Goal: Book appointment/travel/reservation

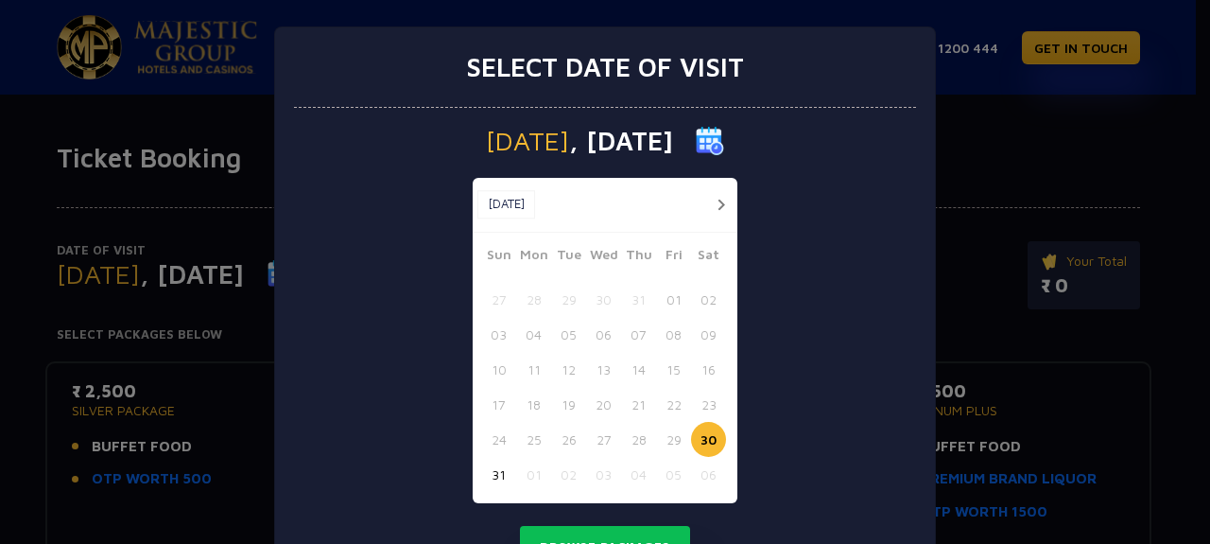
scroll to position [89, 0]
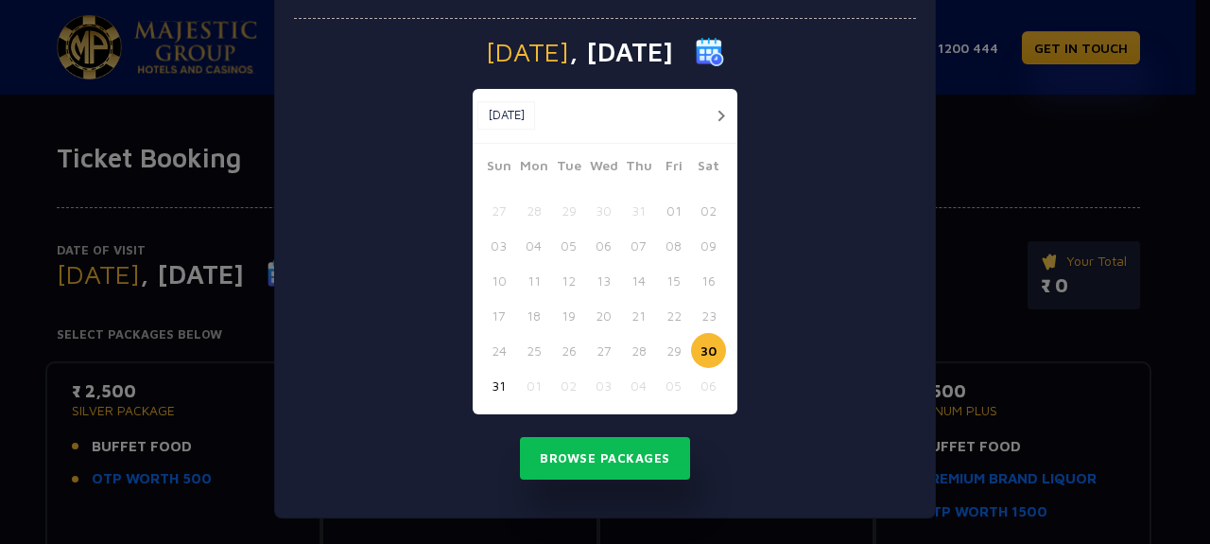
click at [709, 116] on button "button" at bounding box center [721, 116] width 24 height 24
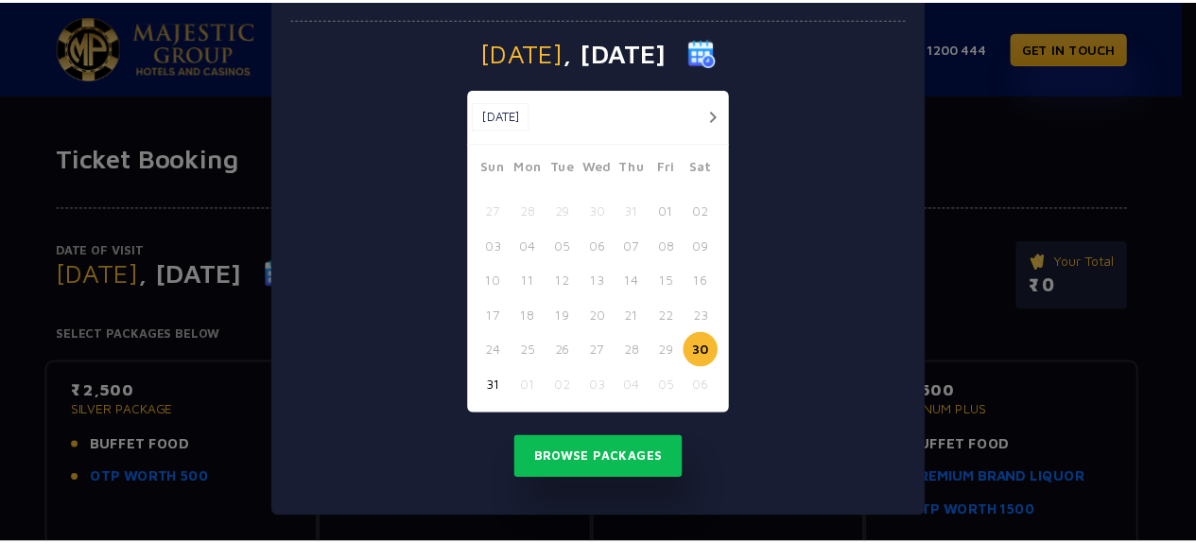
scroll to position [54, 0]
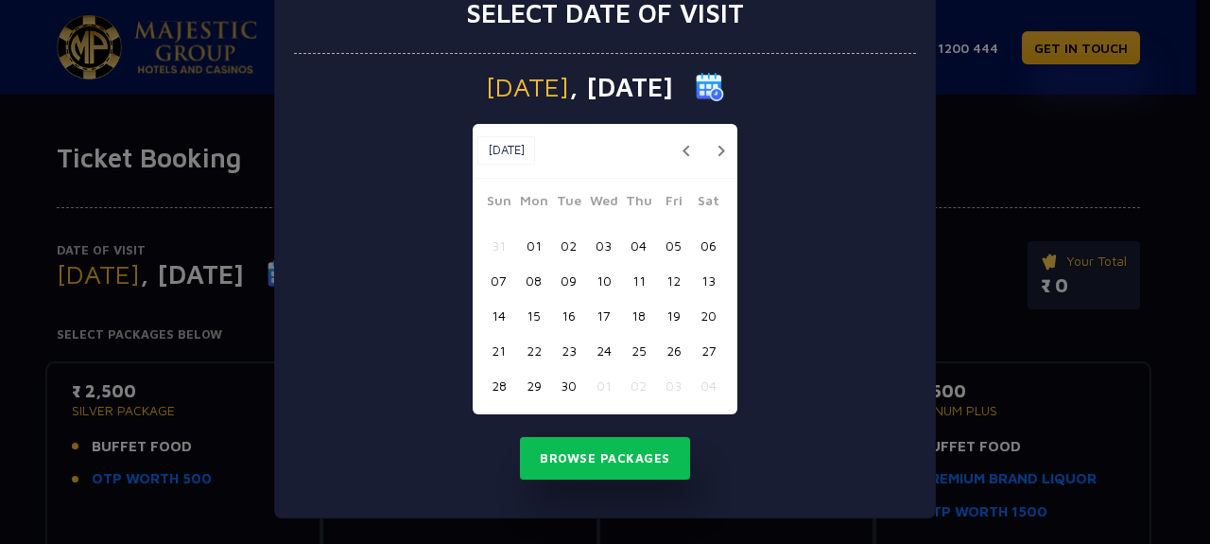
click at [564, 249] on button "02" at bounding box center [568, 245] width 35 height 35
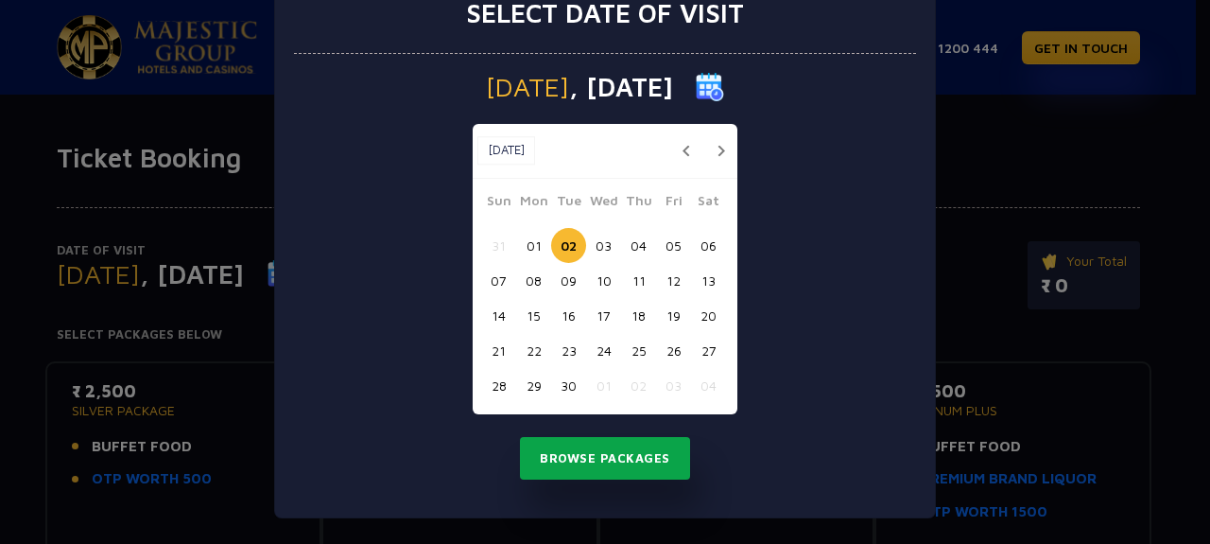
click at [541, 469] on button "Browse Packages" at bounding box center [605, 458] width 170 height 43
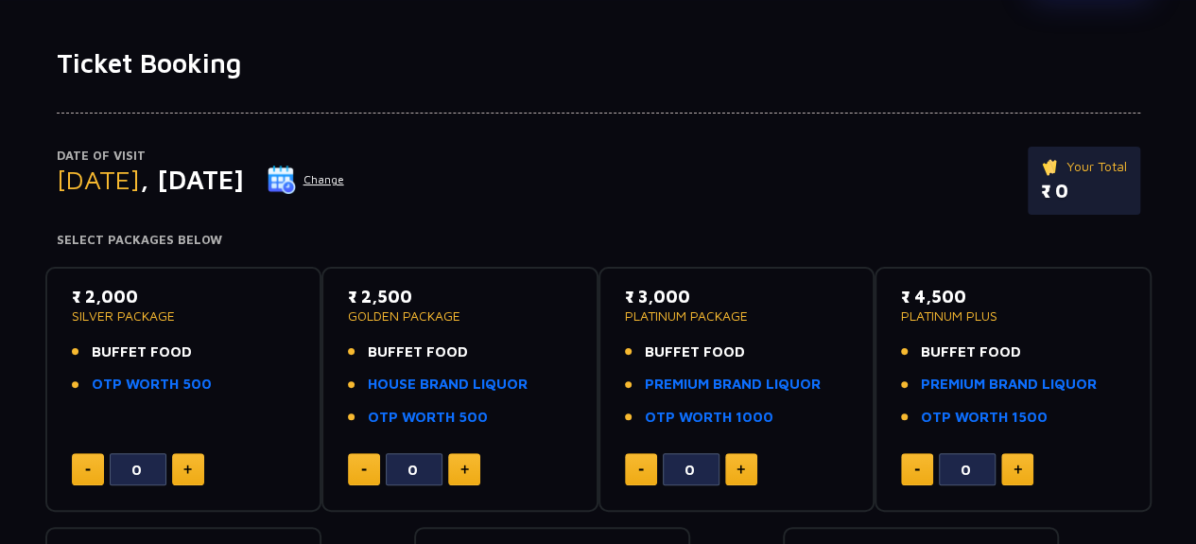
scroll to position [189, 0]
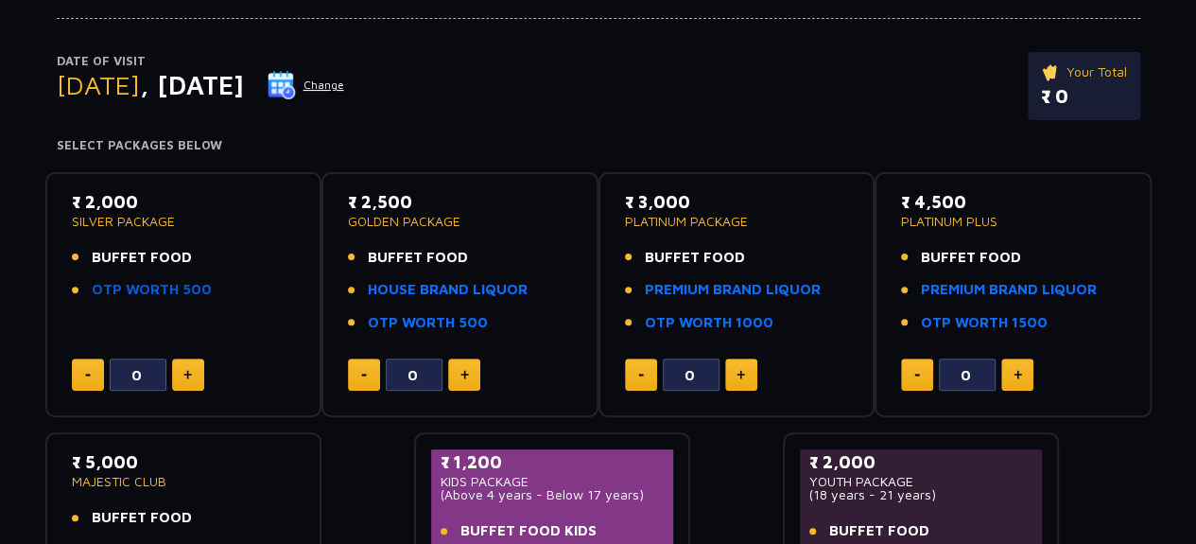
click at [148, 289] on link "OTP WORTH 500" at bounding box center [152, 290] width 120 height 22
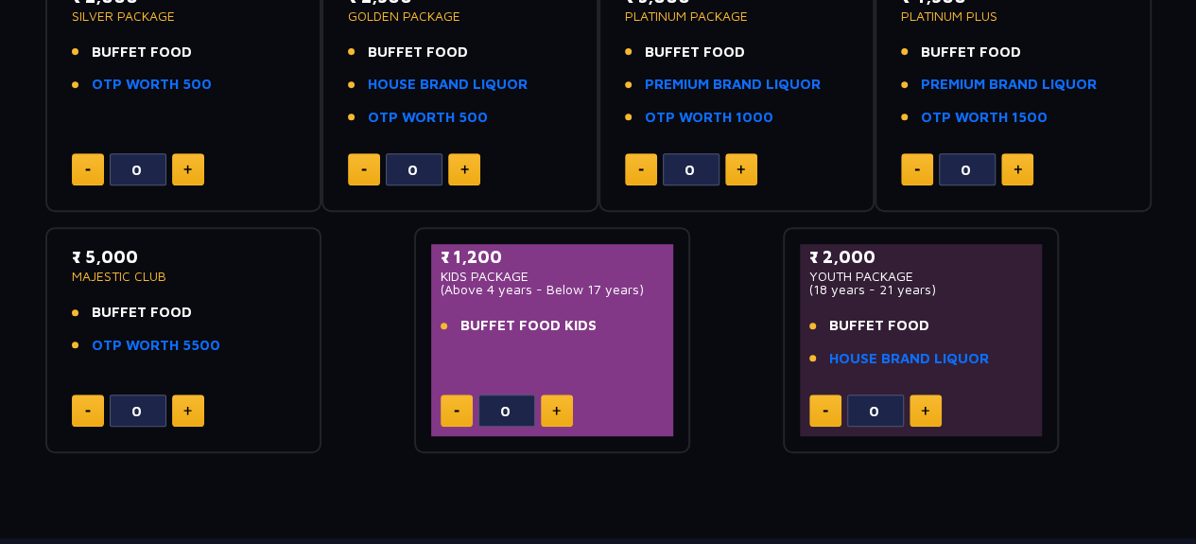
scroll to position [473, 0]
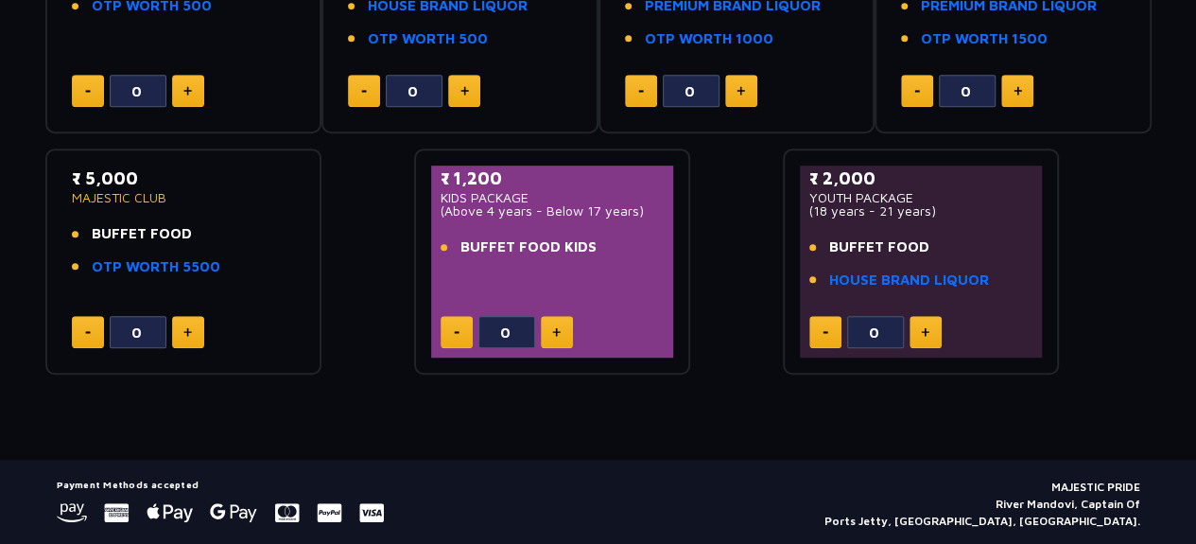
click at [915, 339] on button at bounding box center [926, 332] width 32 height 32
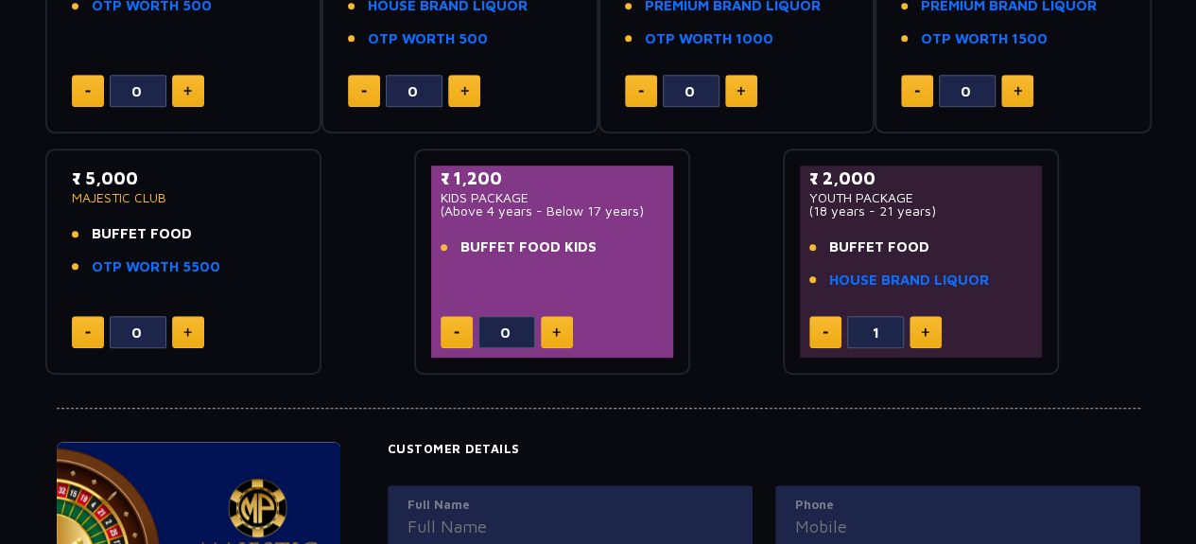
click at [925, 338] on button at bounding box center [926, 332] width 32 height 32
type input "4"
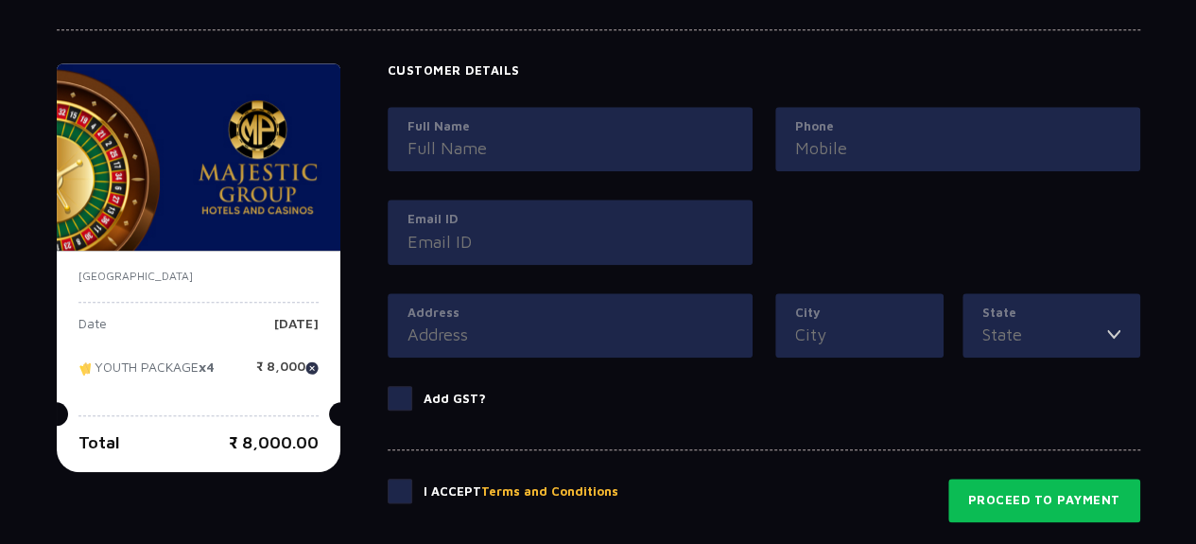
click at [734, 373] on div "Address" at bounding box center [570, 340] width 388 height 94
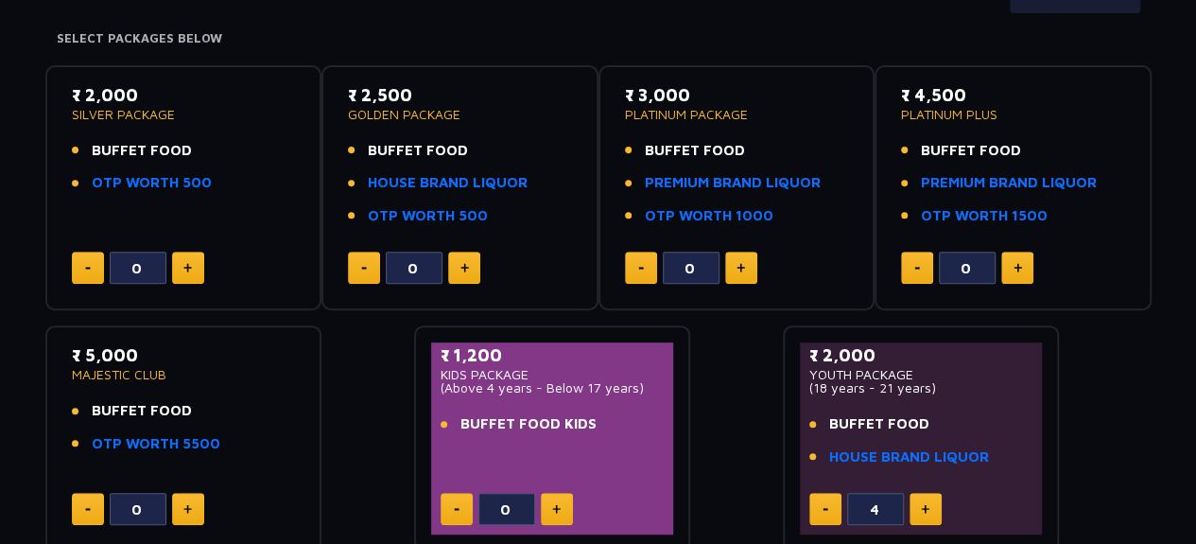
scroll to position [0, 0]
